Goal: Find specific page/section: Find specific page/section

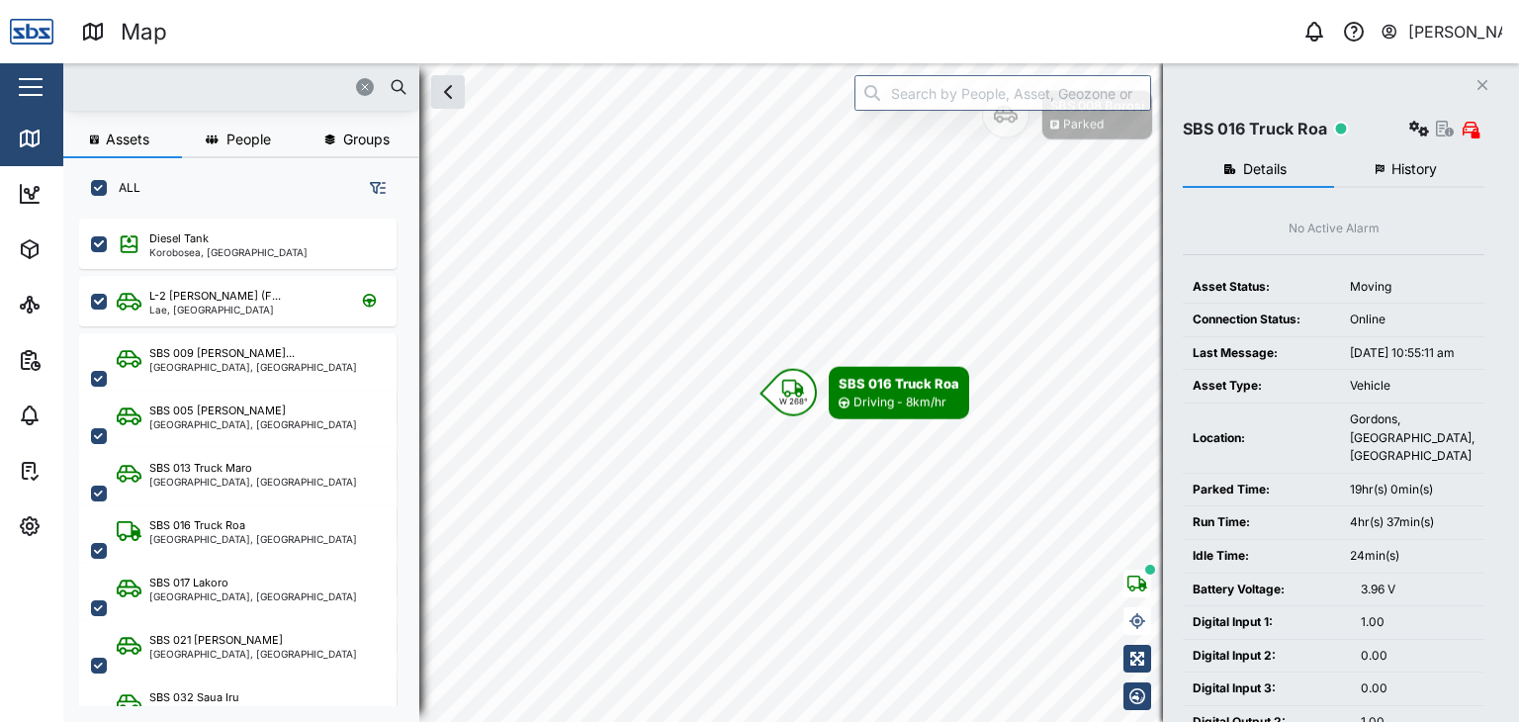
scroll to position [478, 308]
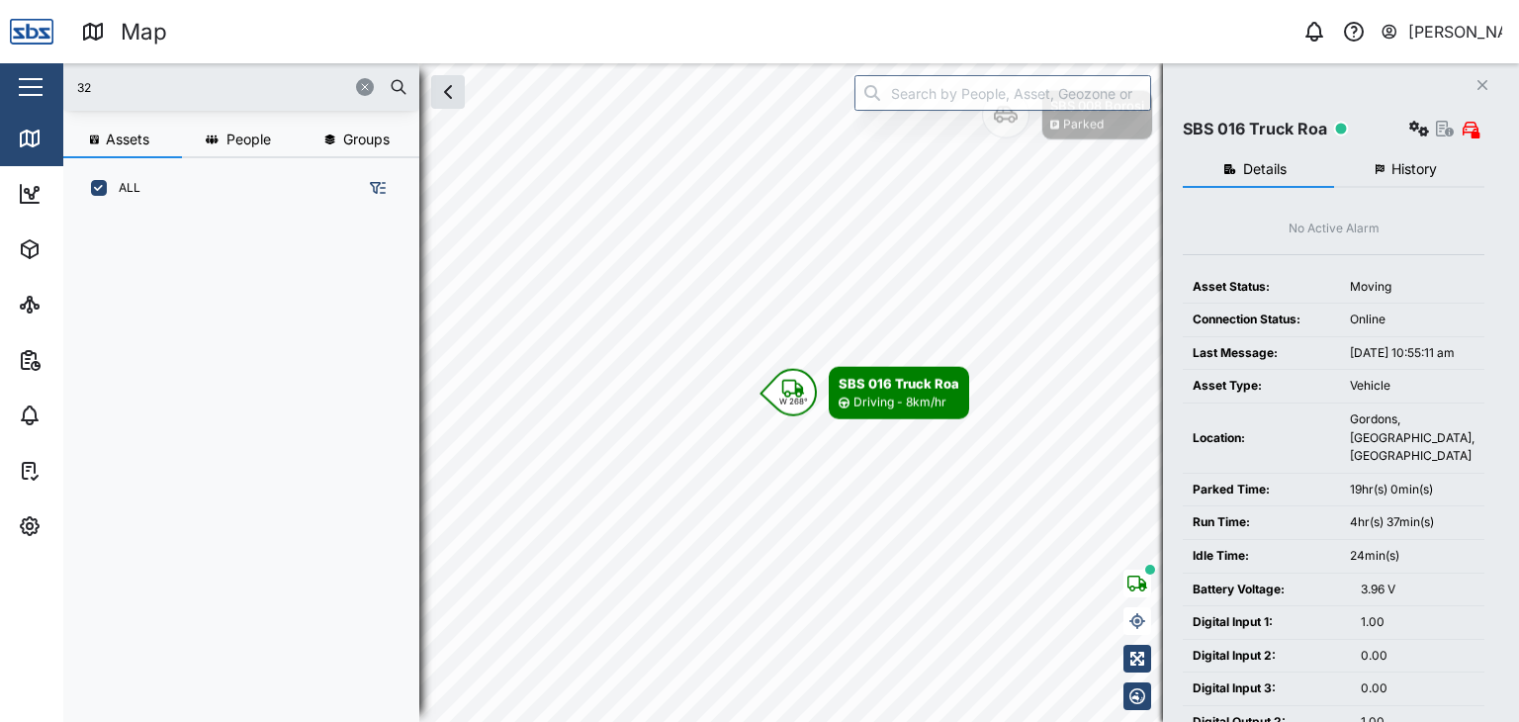
drag, startPoint x: 108, startPoint y: 88, endPoint x: 47, endPoint y: 82, distance: 60.6
click at [47, 82] on div "Map 0 [PERSON_NAME] Close Map Dashboard Assets ATS Camera Generator Personnel T…" at bounding box center [759, 361] width 1519 height 722
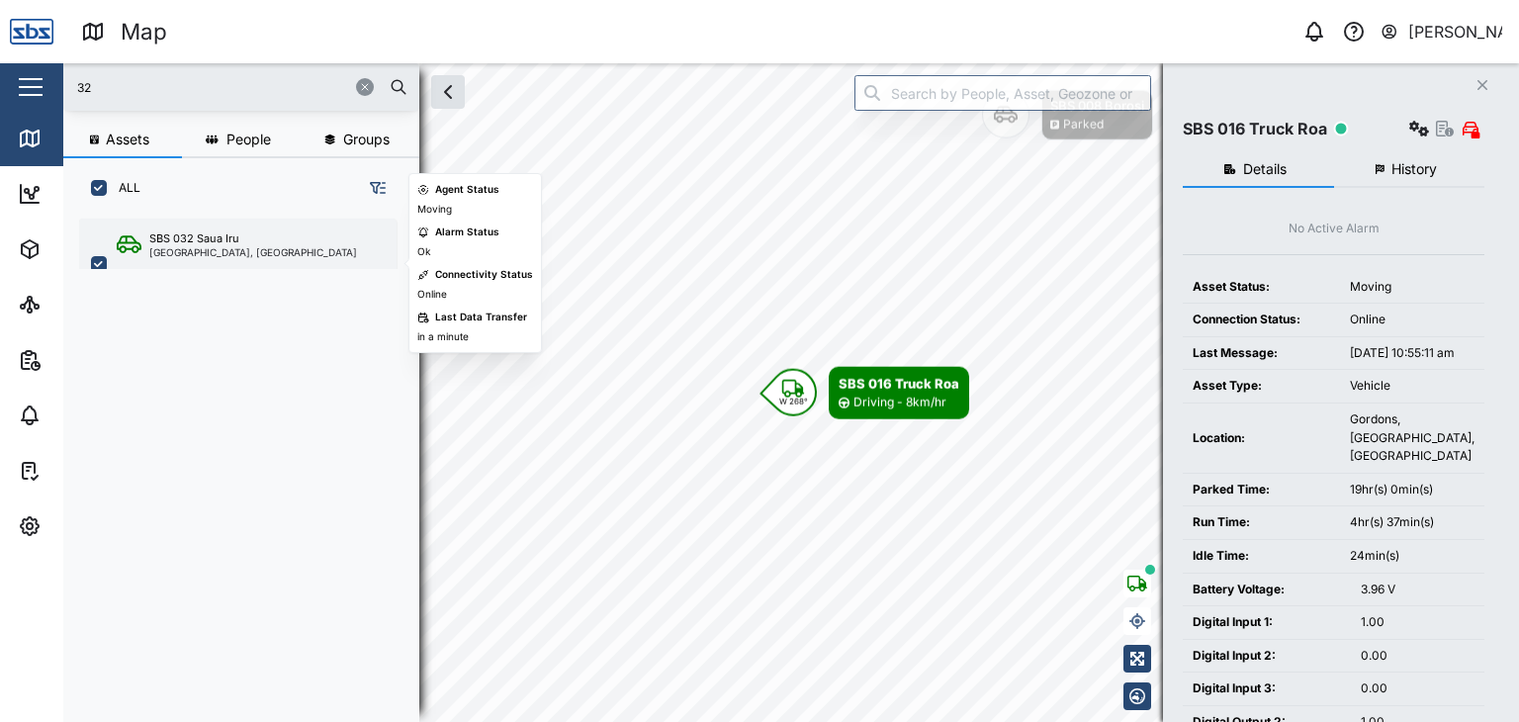
click at [281, 254] on div "[GEOGRAPHIC_DATA], [GEOGRAPHIC_DATA]" at bounding box center [253, 252] width 208 height 10
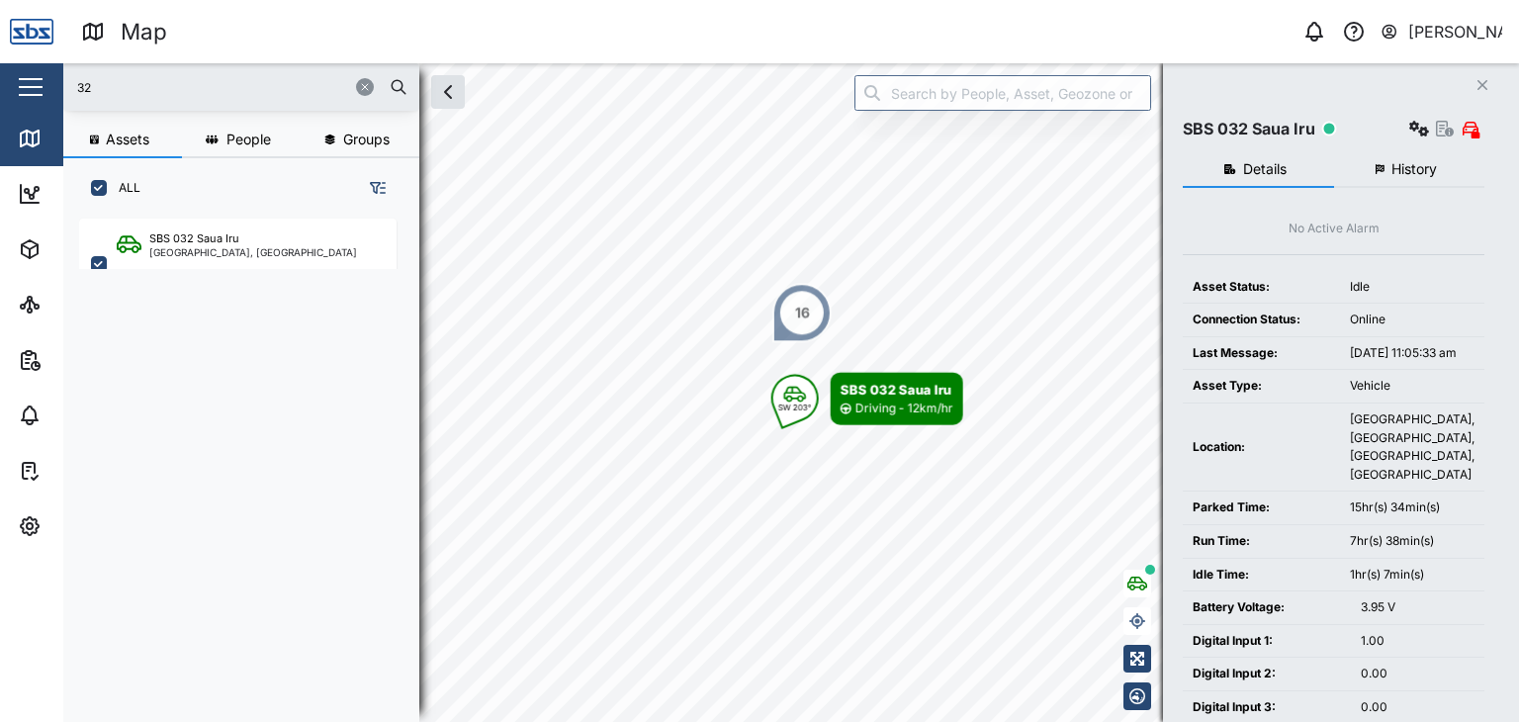
drag, startPoint x: 123, startPoint y: 79, endPoint x: 0, endPoint y: 84, distance: 122.7
click at [0, 84] on div "Map 0 [PERSON_NAME] Close Map Dashboard Assets ATS Camera Generator Personnel T…" at bounding box center [759, 361] width 1519 height 722
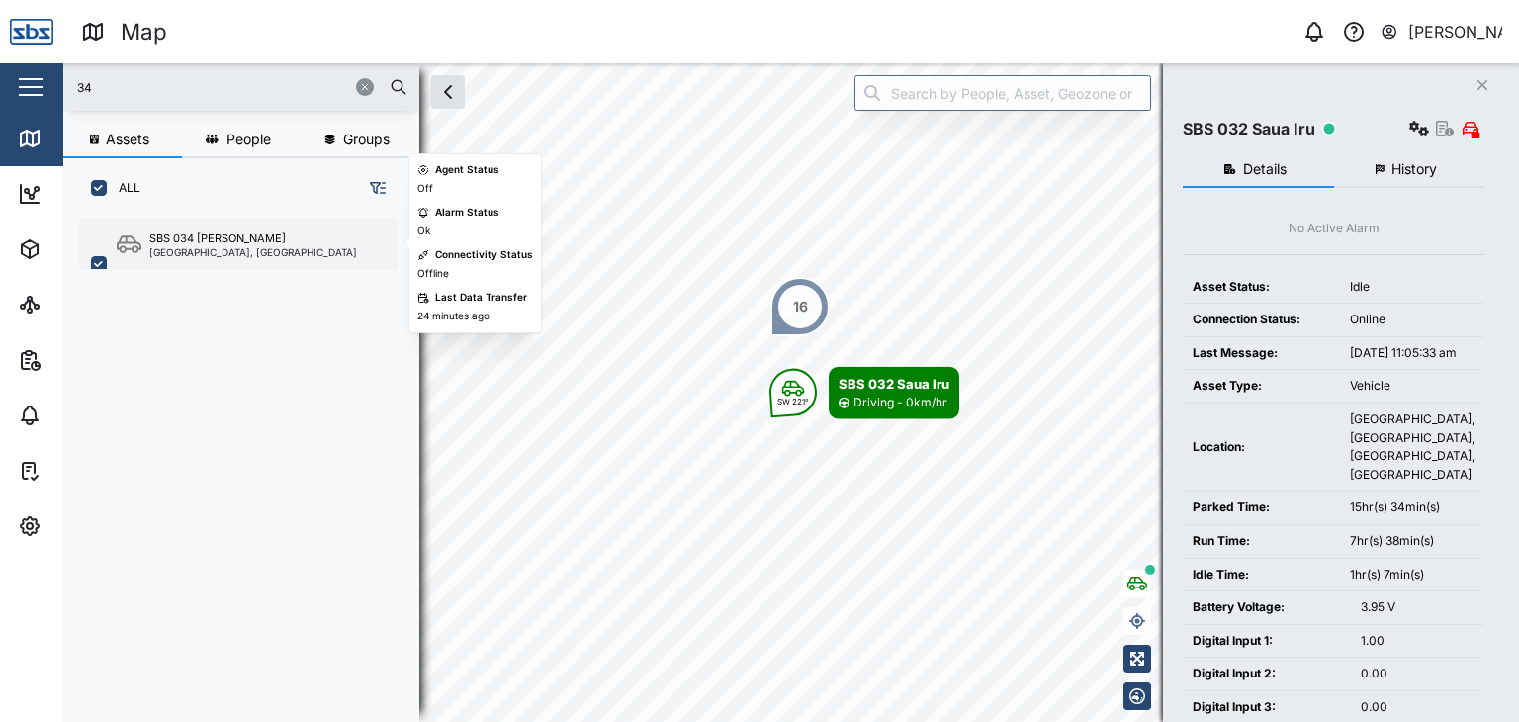
click at [234, 239] on div "SBS 034 [PERSON_NAME]" at bounding box center [253, 238] width 208 height 17
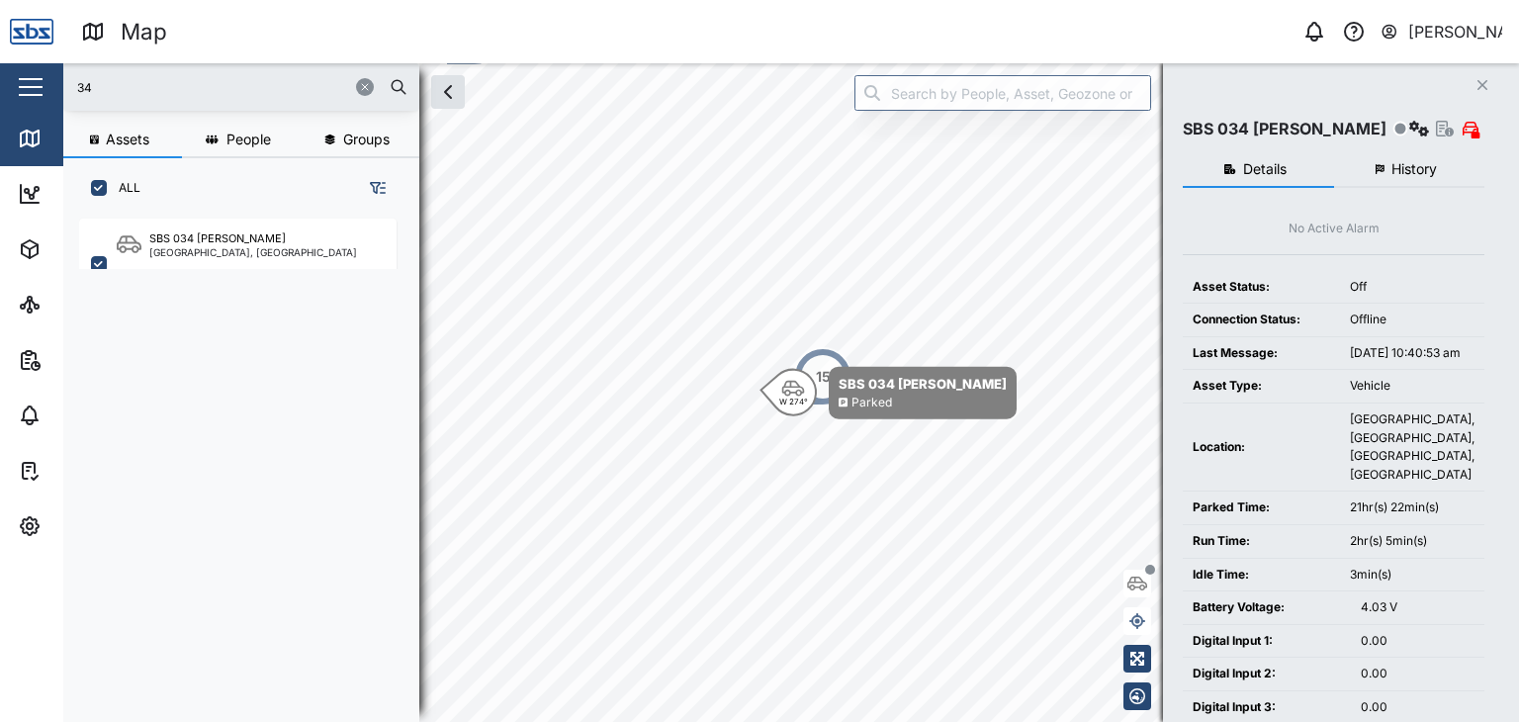
click at [88, 66] on div "34" at bounding box center [241, 86] width 356 height 47
drag, startPoint x: 102, startPoint y: 77, endPoint x: 2, endPoint y: 63, distance: 100.8
click at [3, 64] on div "Map 0 [PERSON_NAME] Close Map Dashboard Assets ATS Camera Generator Personnel T…" at bounding box center [759, 361] width 1519 height 722
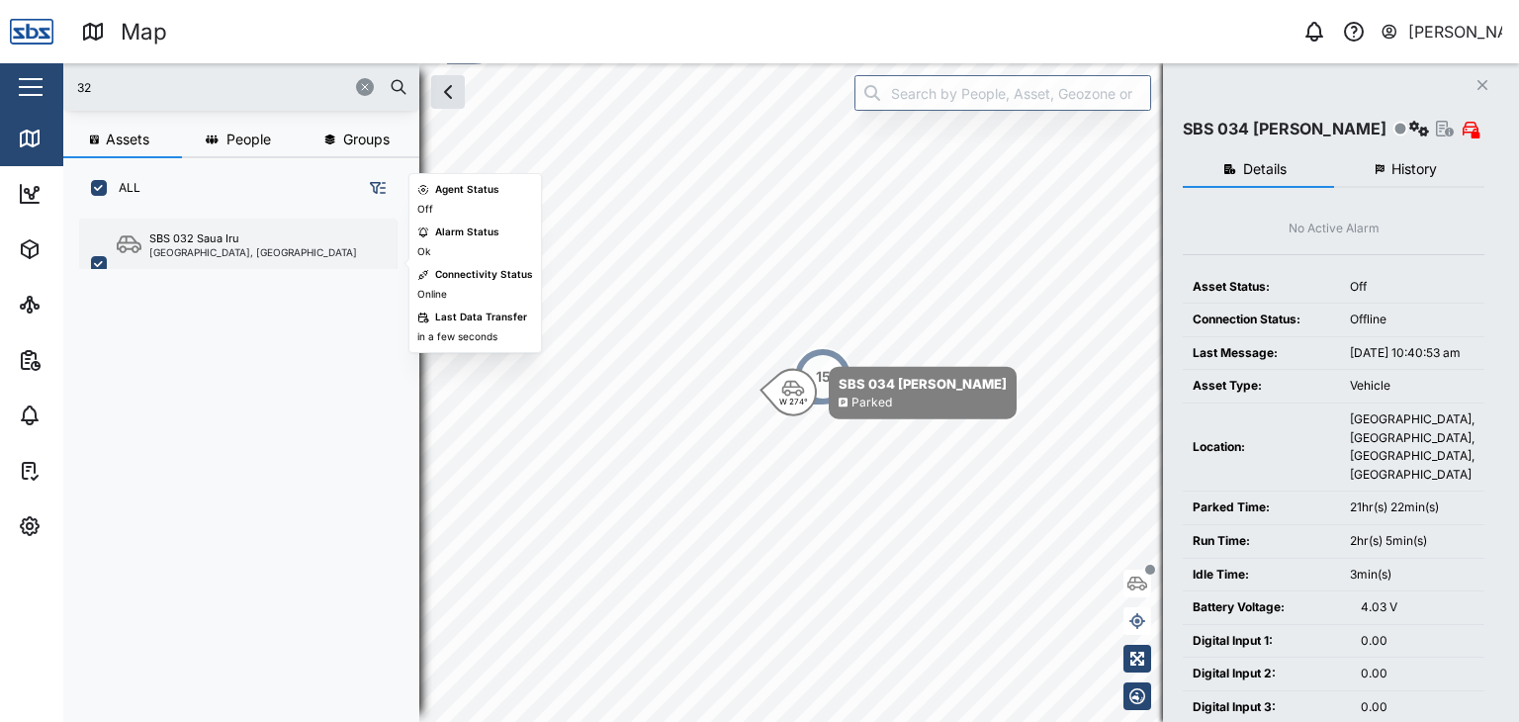
click at [202, 250] on div "[GEOGRAPHIC_DATA], [GEOGRAPHIC_DATA]" at bounding box center [253, 252] width 208 height 10
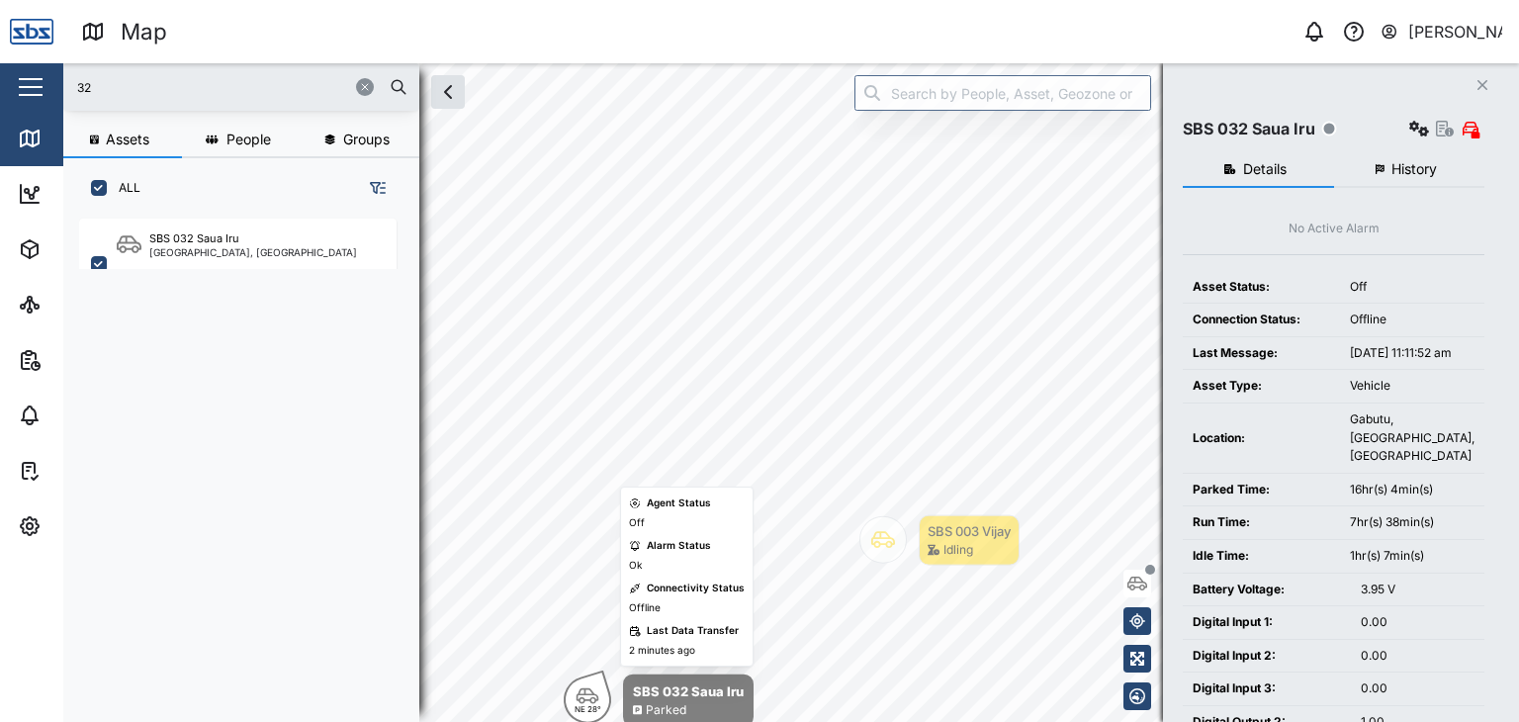
click at [661, 614] on body "Map 0 [PERSON_NAME] Close Map Dashboard Assets ATS Camera Generator Personnel T…" at bounding box center [759, 361] width 1519 height 722
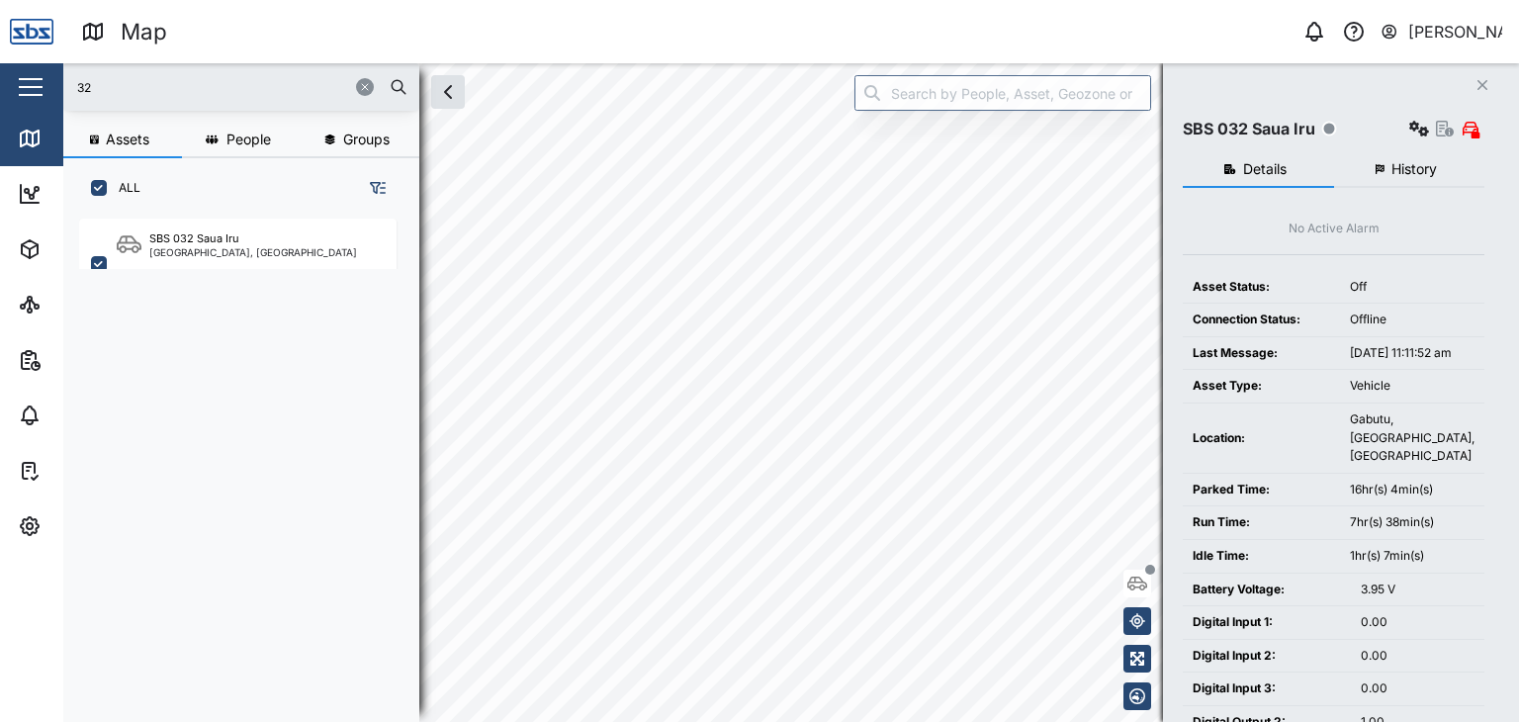
click at [910, 721] on html "Map 0 [PERSON_NAME] Close Map Dashboard Assets ATS Camera Generator Personnel T…" at bounding box center [759, 361] width 1519 height 722
click at [850, 721] on html "Map 0 [PERSON_NAME] Close Map Dashboard Assets ATS Camera Generator Personnel T…" at bounding box center [759, 361] width 1519 height 722
click at [961, 721] on html "Map 0 [PERSON_NAME] Close Map Dashboard Assets ATS Camera Generator Personnel T…" at bounding box center [759, 361] width 1519 height 722
click at [696, 721] on html "Map 0 [PERSON_NAME] Close Map Dashboard Assets ATS Camera Generator Personnel T…" at bounding box center [759, 361] width 1519 height 722
click at [350, 323] on div "32 Assets People Groups ALL SBS 032 Saua [GEOGRAPHIC_DATA], [GEOGRAPHIC_DATA] C…" at bounding box center [790, 392] width 1455 height 658
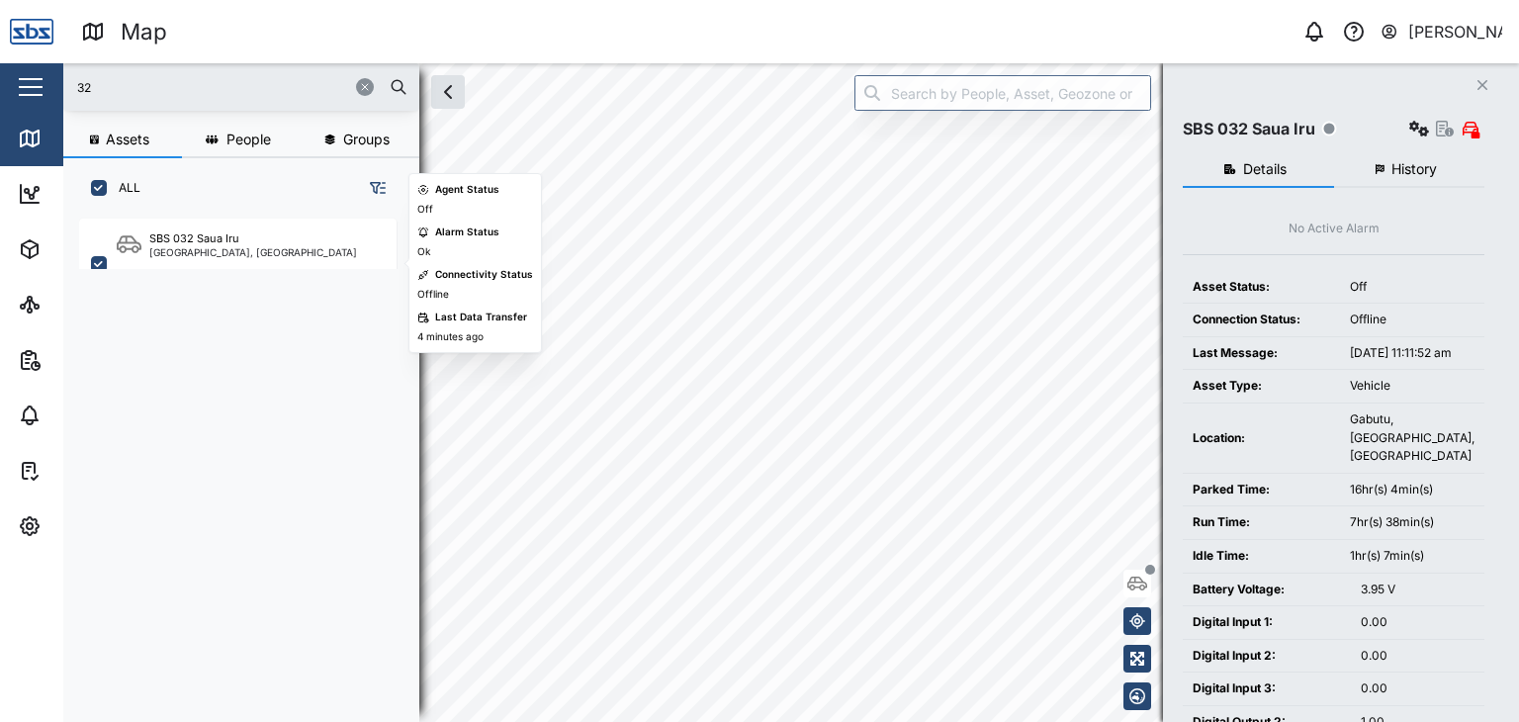
click at [330, 191] on div "32 Assets People Groups ALL SBS 032 Saua [GEOGRAPHIC_DATA], [GEOGRAPHIC_DATA] C…" at bounding box center [790, 392] width 1455 height 658
click at [449, 102] on icon "button" at bounding box center [448, 92] width 24 height 24
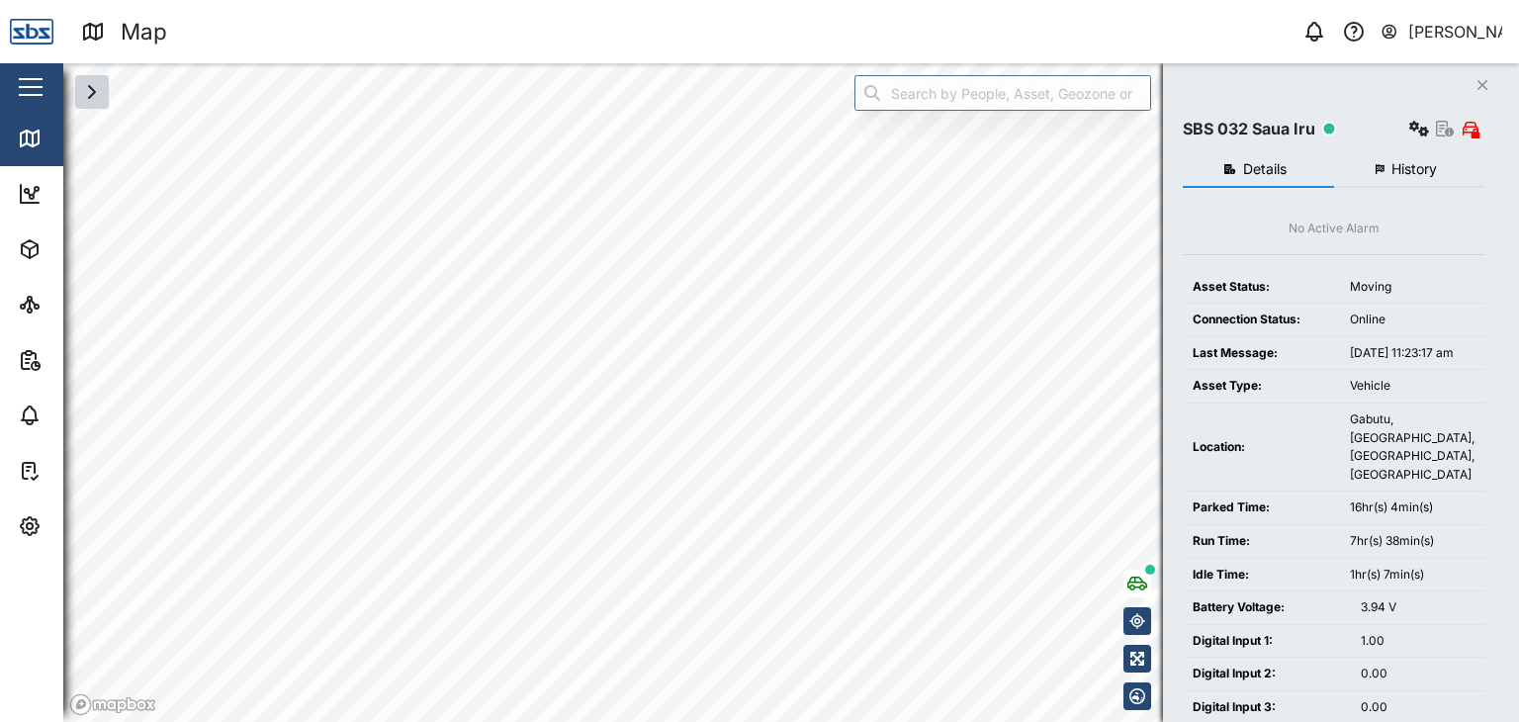
click at [98, 103] on icon "button" at bounding box center [92, 92] width 24 height 24
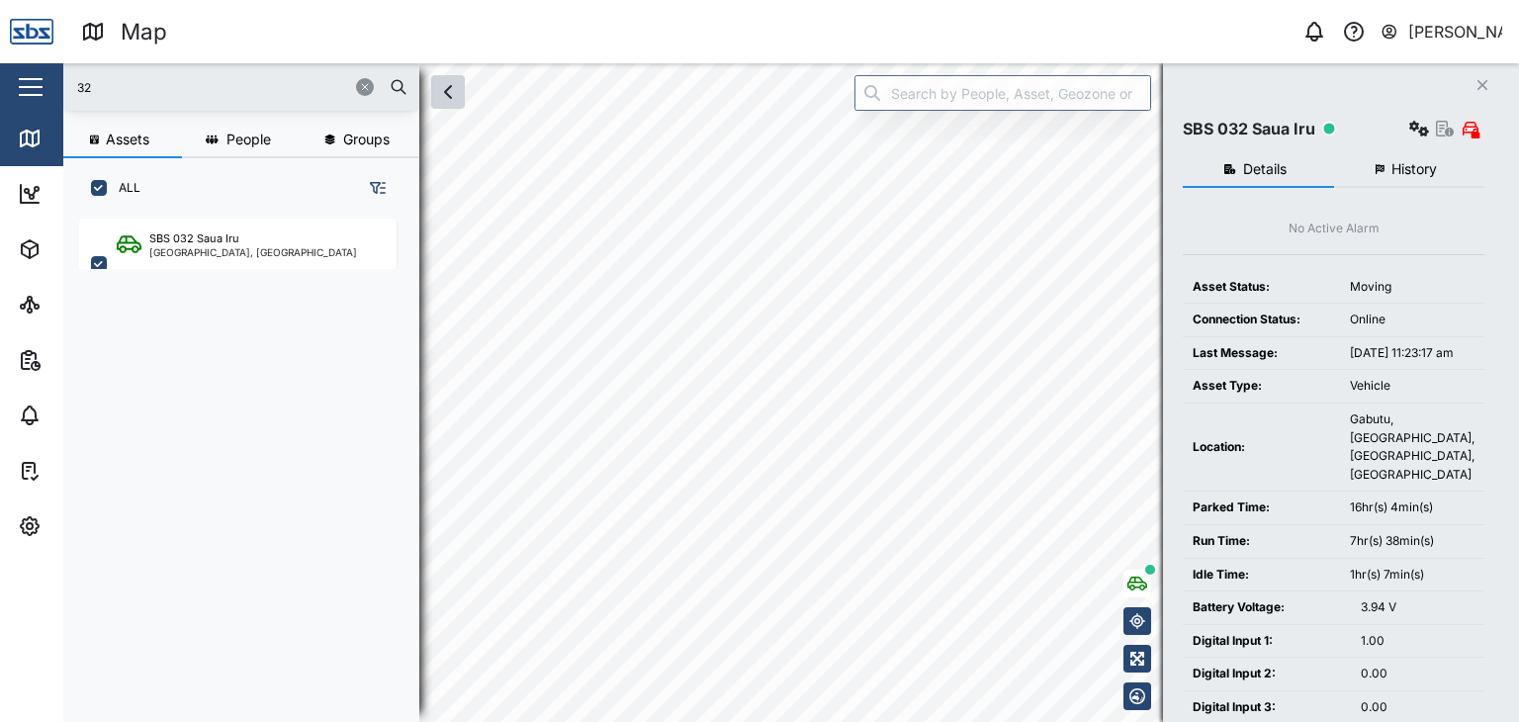
scroll to position [478, 308]
drag, startPoint x: 111, startPoint y: 88, endPoint x: 43, endPoint y: 75, distance: 68.4
click at [43, 75] on div "Map 0 [PERSON_NAME] Close Map Dashboard Assets ATS Camera Generator Personnel T…" at bounding box center [759, 361] width 1519 height 722
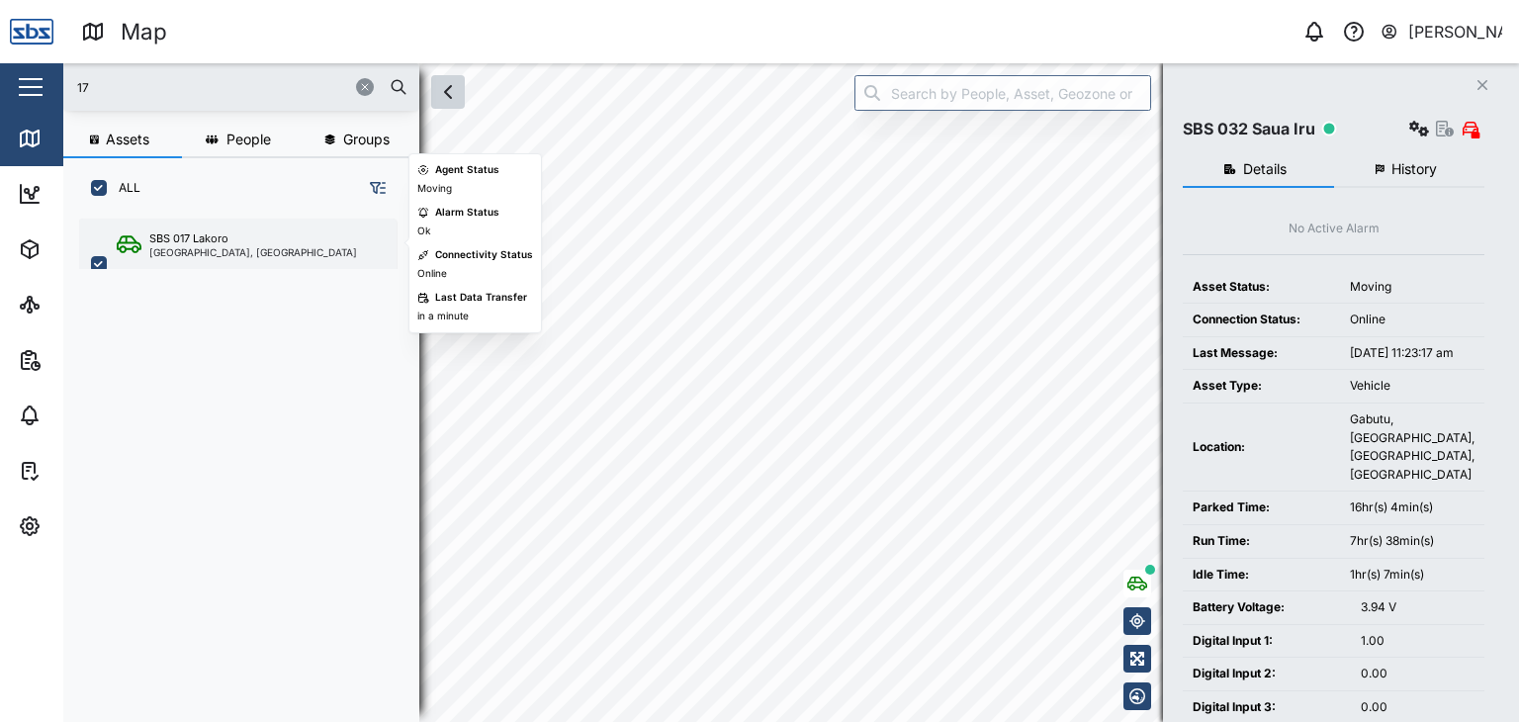
click at [189, 240] on div "SBS 017 Lakoro" at bounding box center [188, 238] width 79 height 17
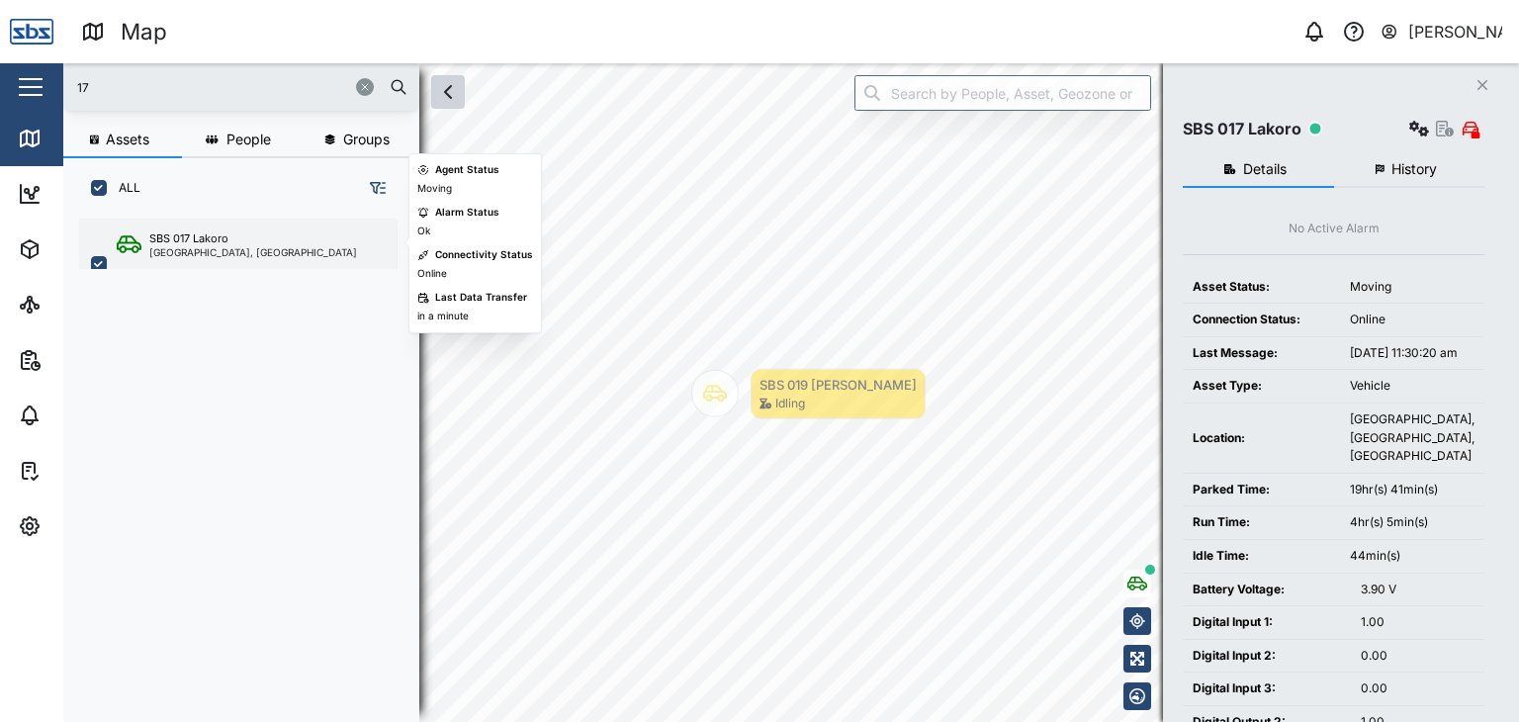
click at [187, 242] on div "SBS 017 Lakoro" at bounding box center [188, 238] width 79 height 17
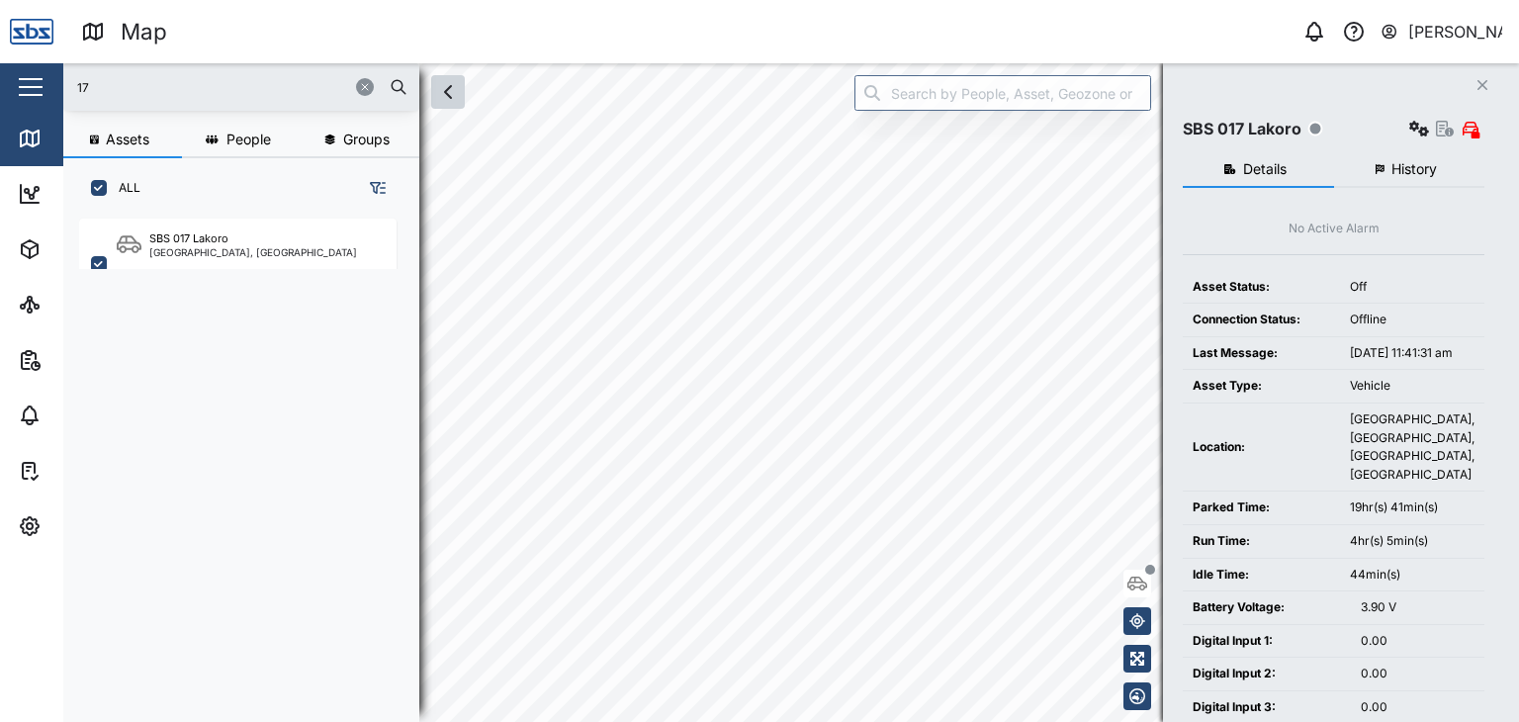
drag, startPoint x: 97, startPoint y: 88, endPoint x: 34, endPoint y: 76, distance: 64.4
click at [34, 76] on div "Map 0 [PERSON_NAME] Close Map Dashboard Assets ATS Camera Generator Personnel T…" at bounding box center [759, 361] width 1519 height 722
type input "003"
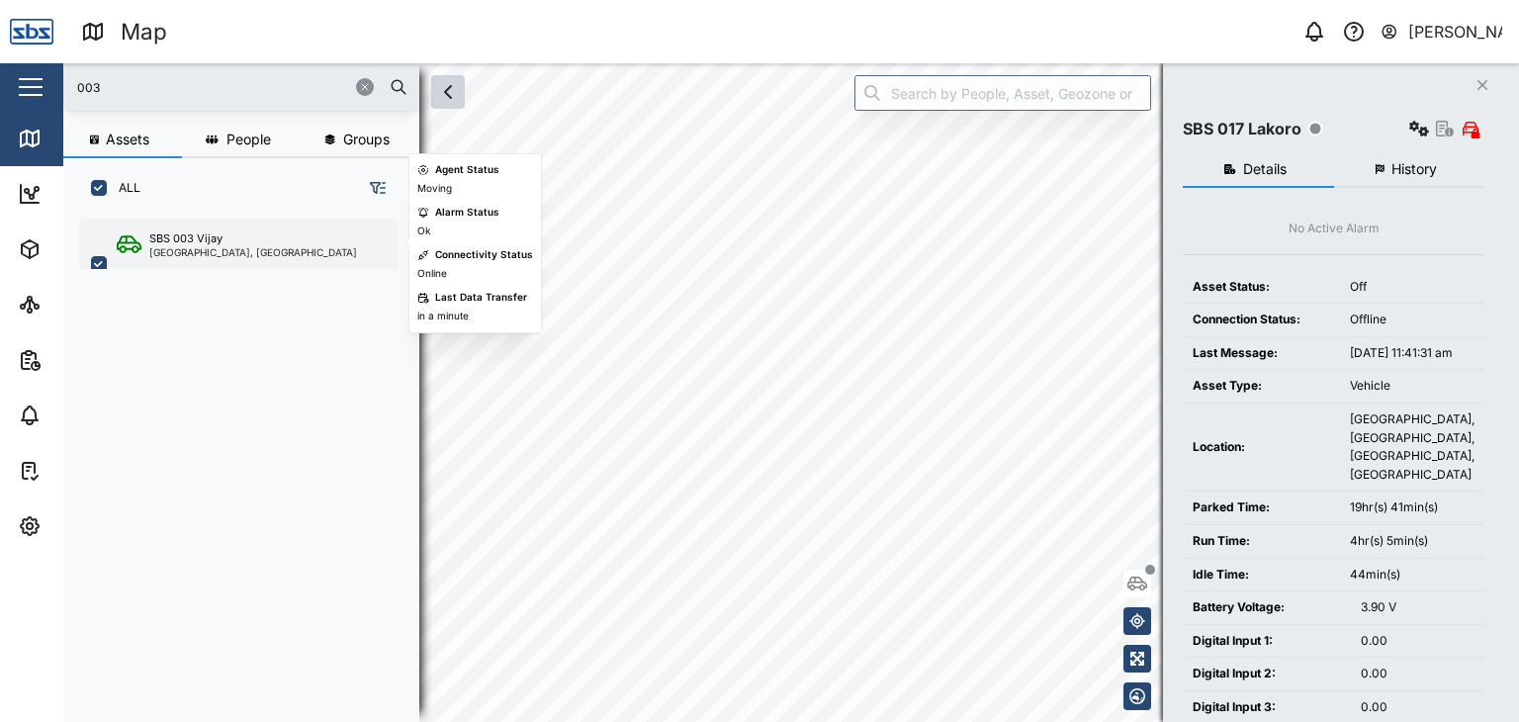
click at [170, 243] on div "SBS 003 Vijay" at bounding box center [185, 238] width 73 height 17
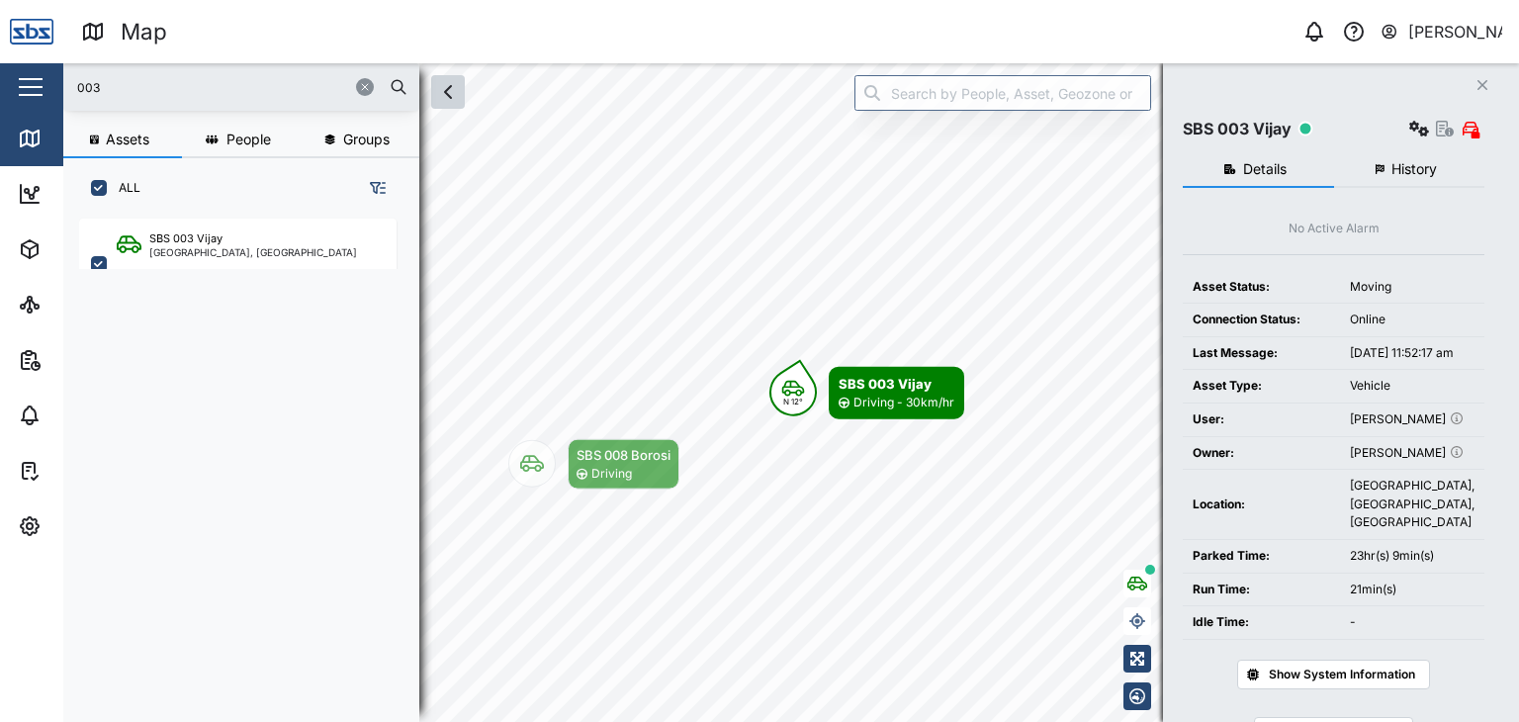
click at [122, 85] on input "003" at bounding box center [241, 87] width 332 height 30
